Goal: Check status

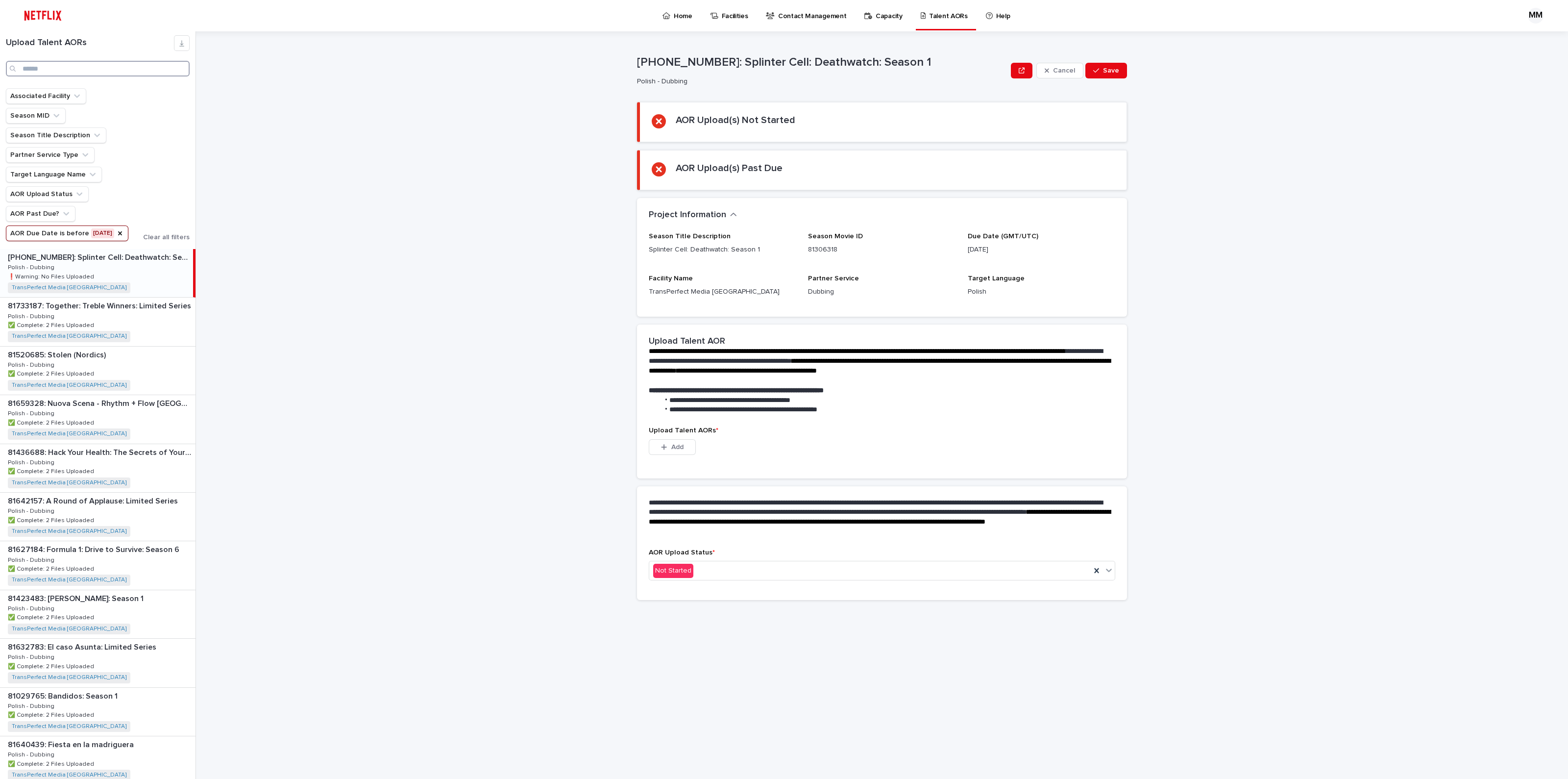
click at [158, 70] on input "Search" at bounding box center [98, 69] width 184 height 16
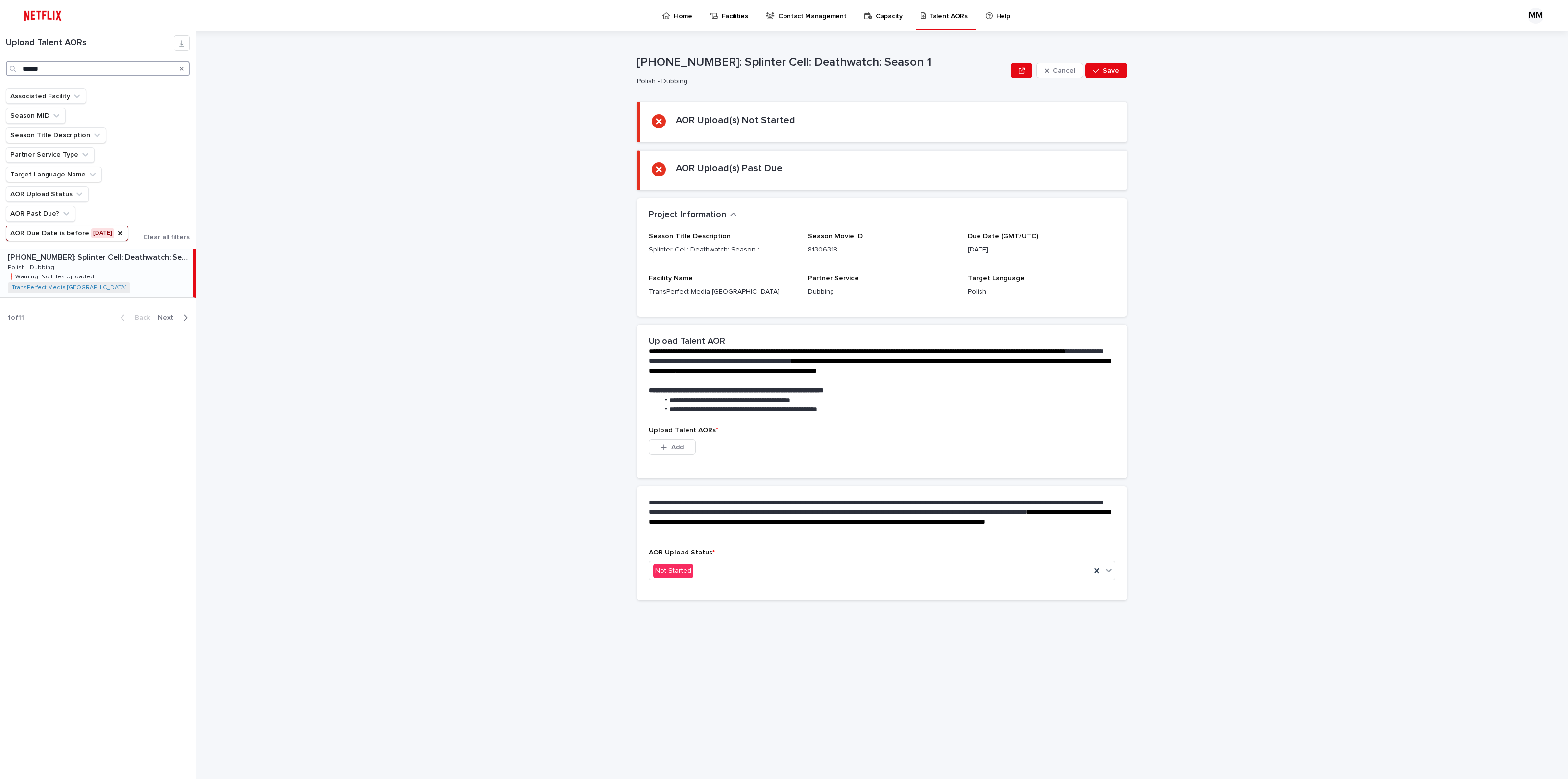
type input "******"
click at [113, 263] on div "[PHONE_NUMBER]: Splinter Cell: Deathwatch: Season [PHONE_NUMBER]: Splinter Cell…" at bounding box center [96, 273] width 193 height 48
drag, startPoint x: 668, startPoint y: 449, endPoint x: 682, endPoint y: 449, distance: 14.0
click at [668, 449] on div "button" at bounding box center [666, 447] width 10 height 7
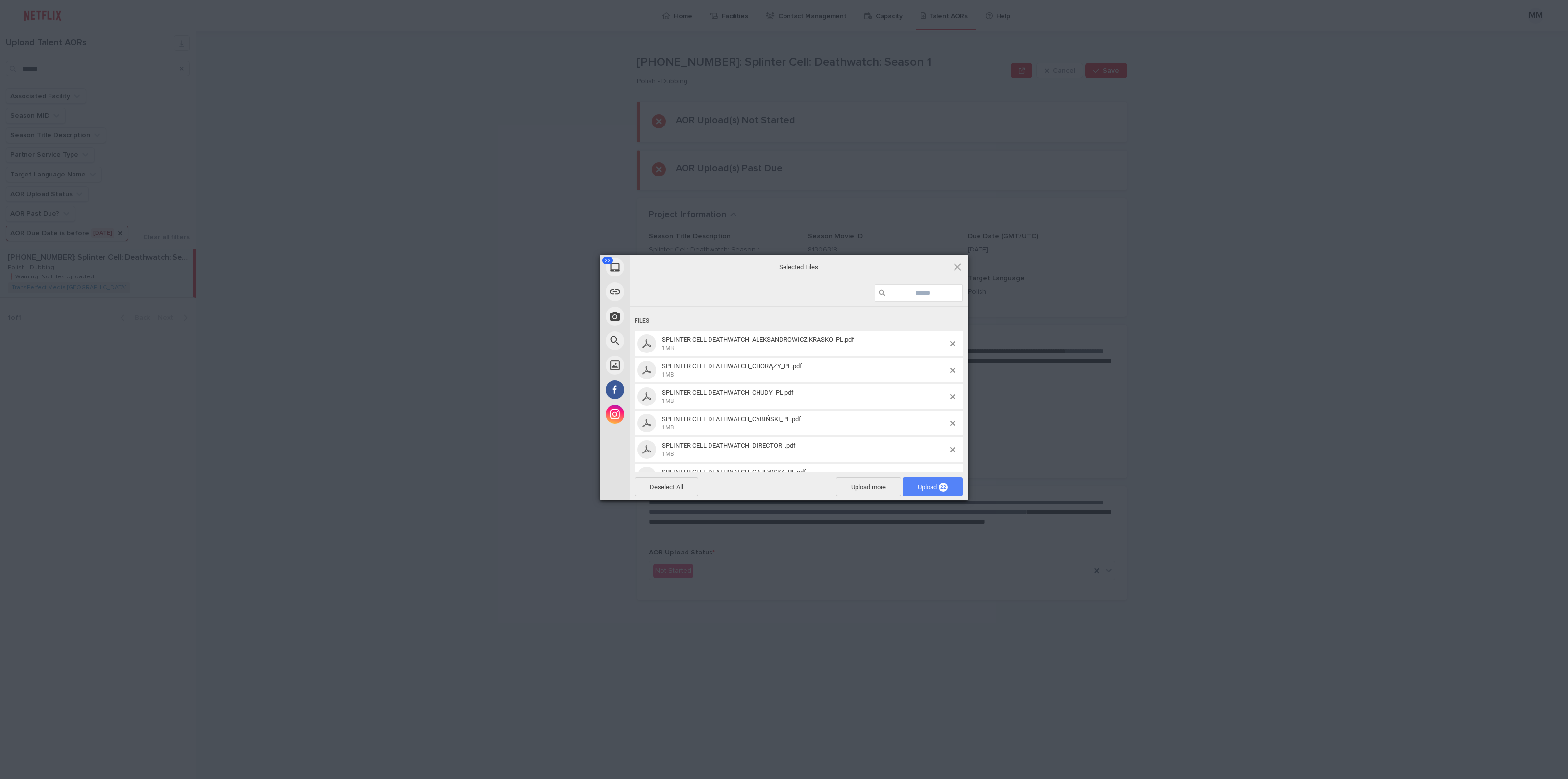
click at [946, 484] on span "22" at bounding box center [943, 487] width 9 height 9
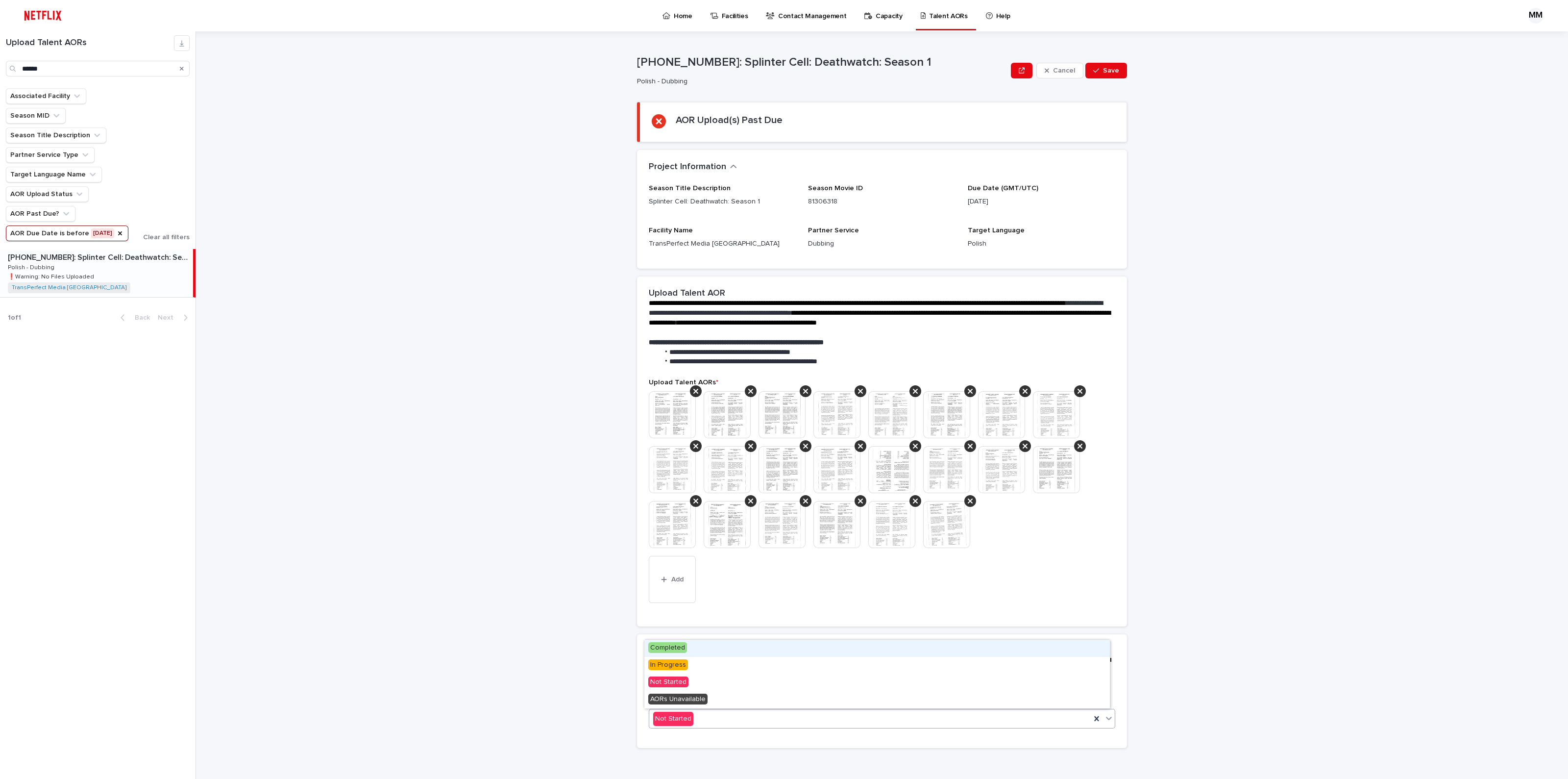
click at [758, 709] on div "Not Started" at bounding box center [882, 719] width 466 height 19
click at [735, 645] on div "Completed" at bounding box center [877, 649] width 466 height 17
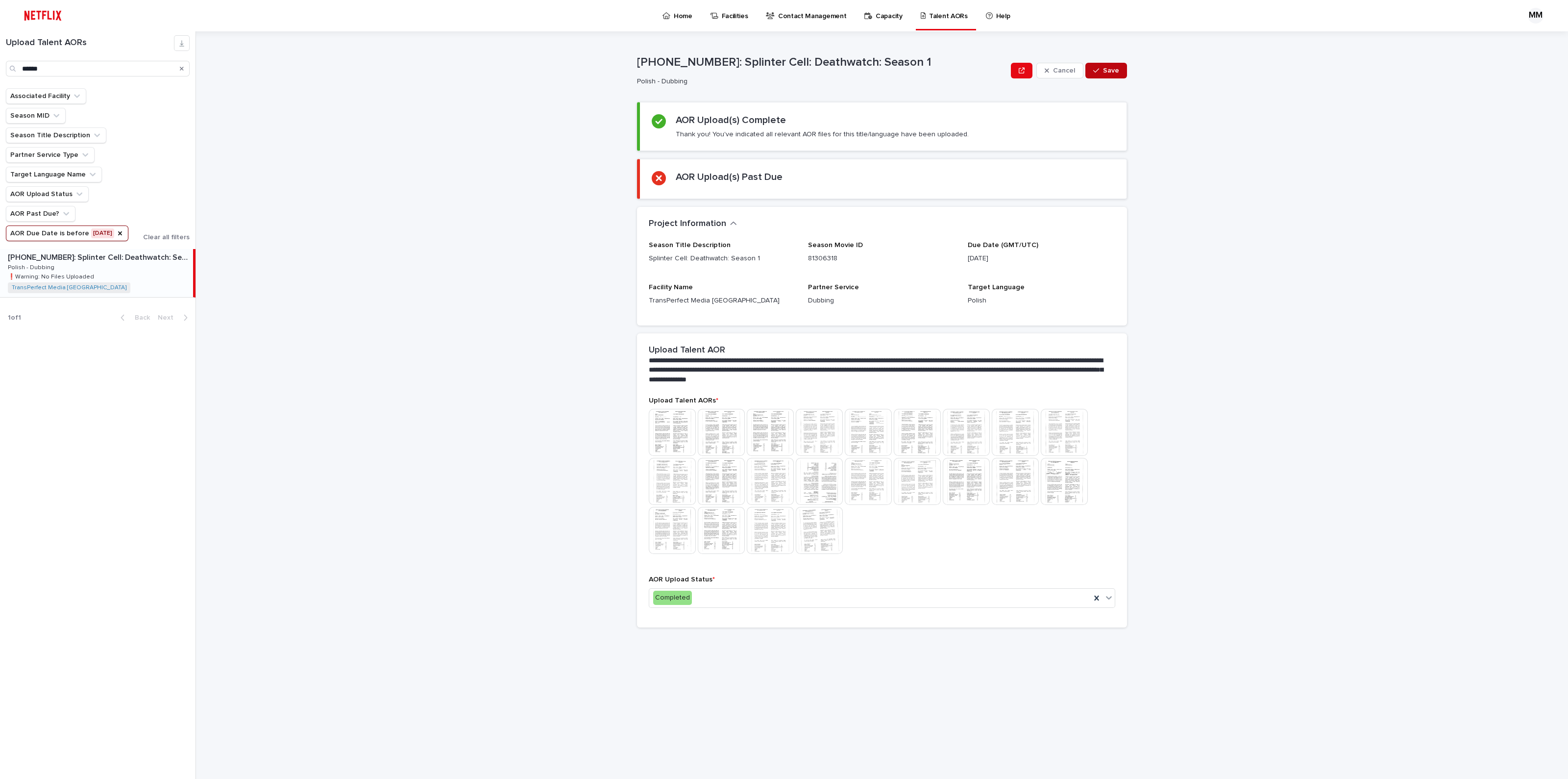
click at [1112, 69] on span "Save" at bounding box center [1111, 70] width 16 height 7
